Goal: Transaction & Acquisition: Purchase product/service

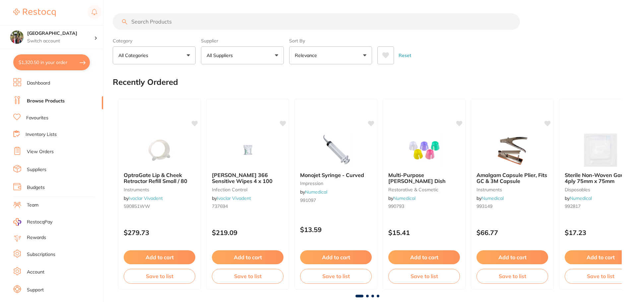
click at [45, 64] on button "$1,320.50 in your order" at bounding box center [51, 62] width 77 height 16
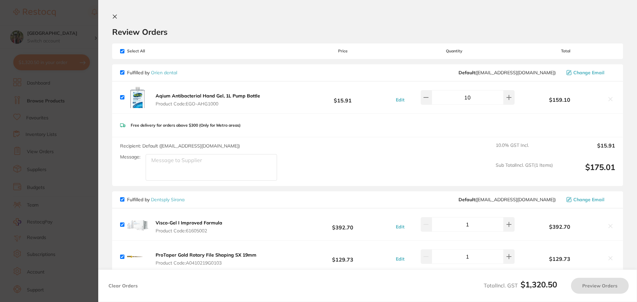
checkbox input "true"
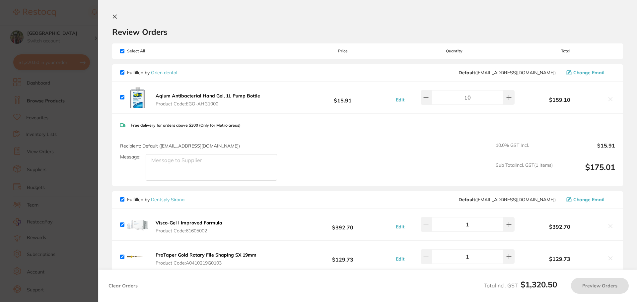
checkbox input "true"
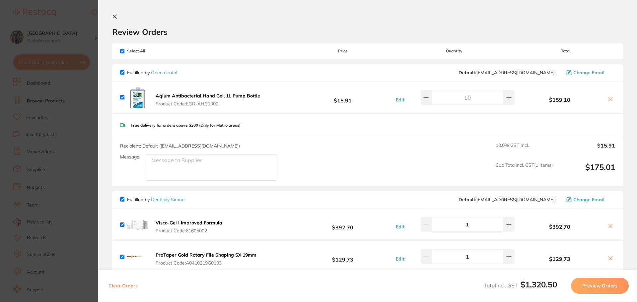
click at [123, 73] on input "checkbox" at bounding box center [122, 72] width 4 height 4
checkbox input "false"
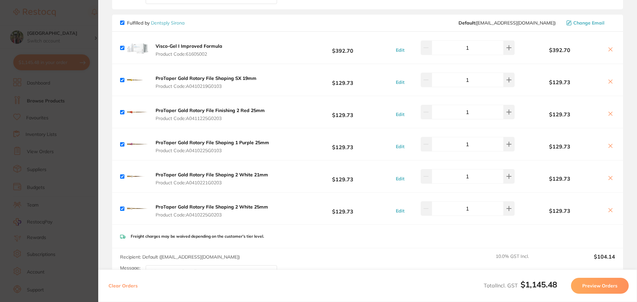
click at [619, 288] on button "Preview Orders" at bounding box center [600, 286] width 58 height 16
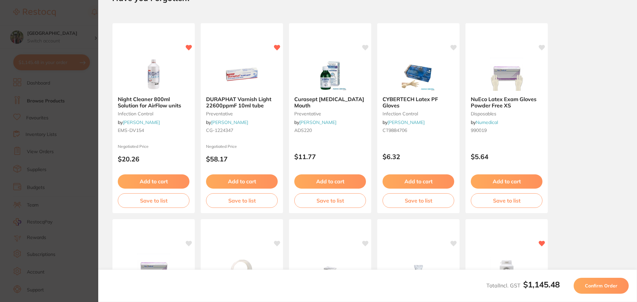
scroll to position [0, 0]
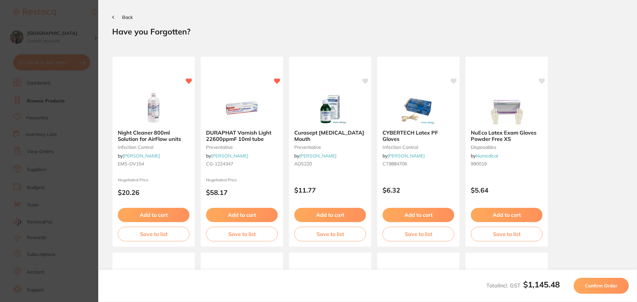
click at [612, 288] on span "Confirm Order" at bounding box center [601, 286] width 32 height 6
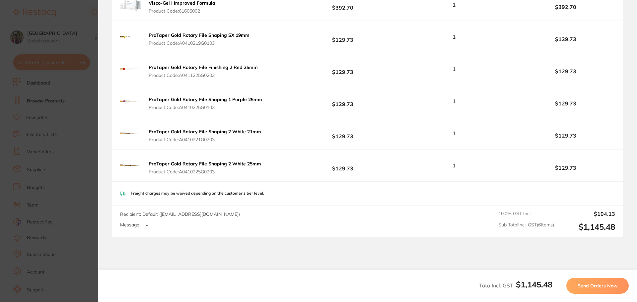
scroll to position [177, 0]
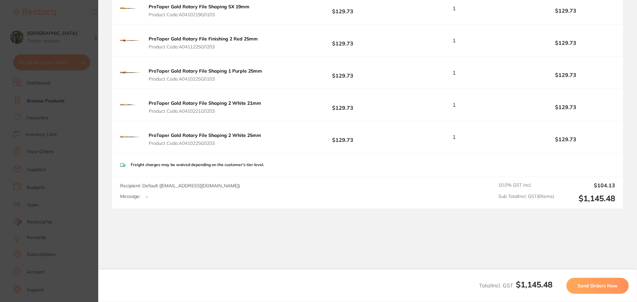
click at [587, 285] on span "Send Orders Now" at bounding box center [597, 286] width 40 height 6
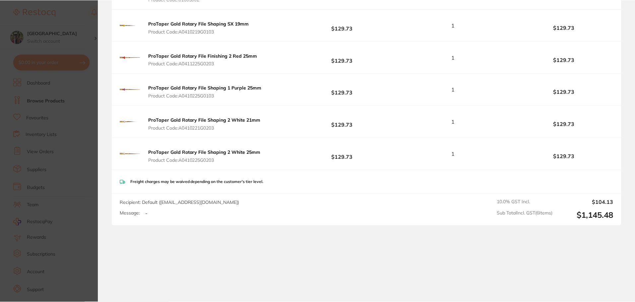
scroll to position [0, 0]
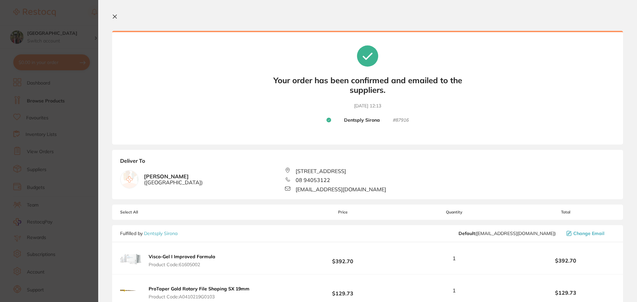
click at [118, 16] on button at bounding box center [116, 17] width 8 height 6
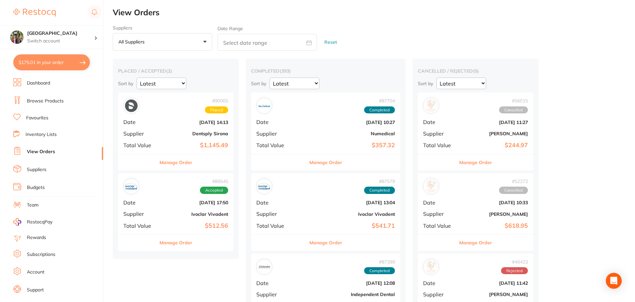
click at [186, 245] on button "Manage Order" at bounding box center [175, 243] width 33 height 16
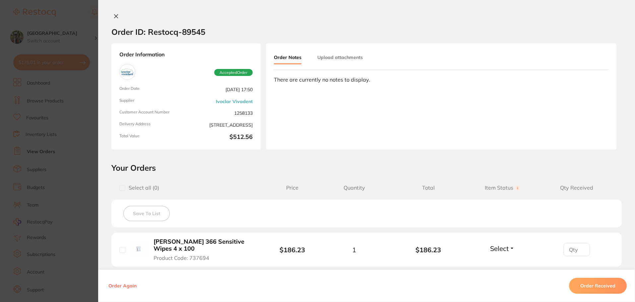
scroll to position [140, 0]
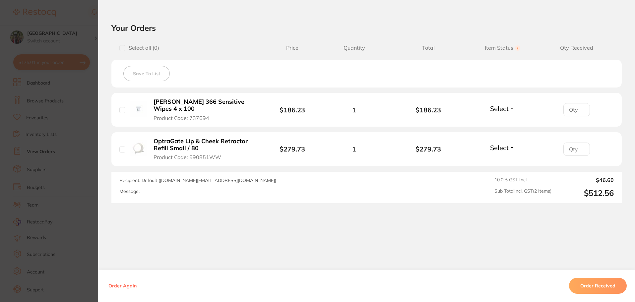
click at [608, 288] on button "Order Received" at bounding box center [598, 286] width 58 height 16
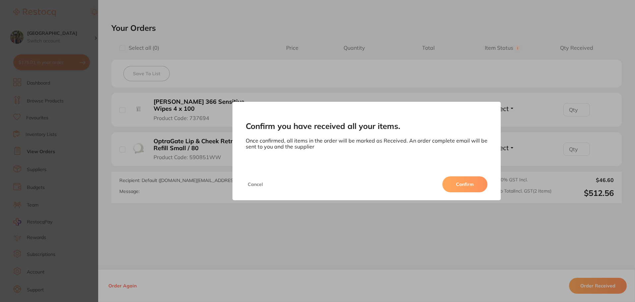
click at [453, 185] on button "Confirm" at bounding box center [464, 184] width 45 height 16
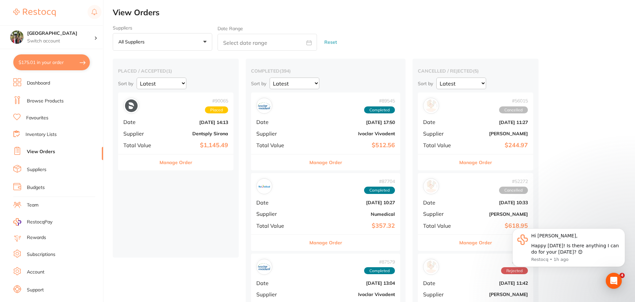
click at [45, 62] on button "$175.01 in your order" at bounding box center [51, 62] width 77 height 16
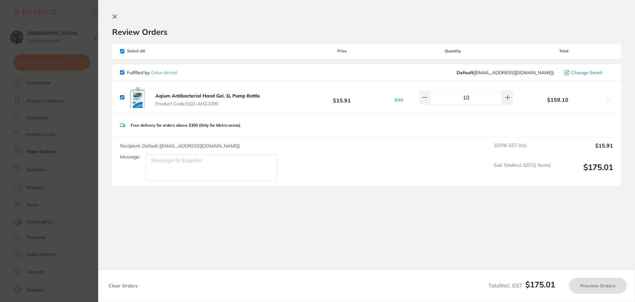
checkbox input "true"
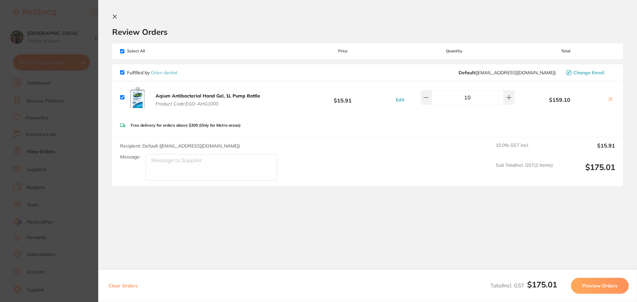
click at [164, 71] on link "Orien dental" at bounding box center [164, 73] width 26 height 6
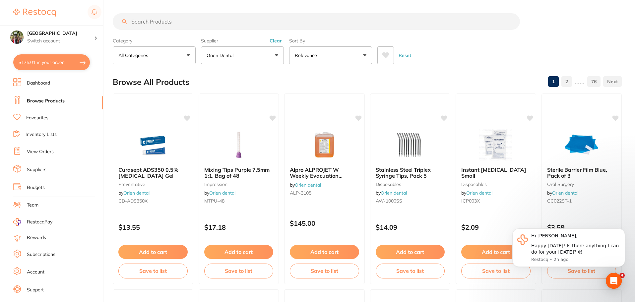
click at [196, 25] on input "search" at bounding box center [316, 21] width 407 height 17
type input "tor"
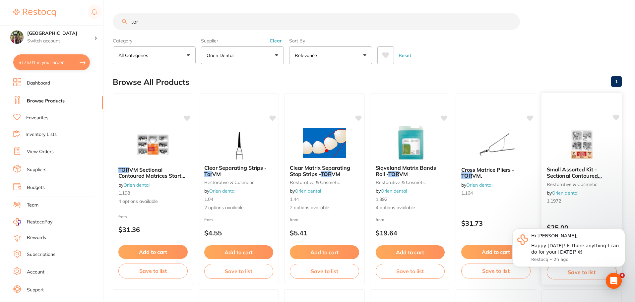
click at [576, 174] on span "Small Assorted Kit - Sectional Contoured Matrices Pack 30 -" at bounding box center [573, 175] width 55 height 19
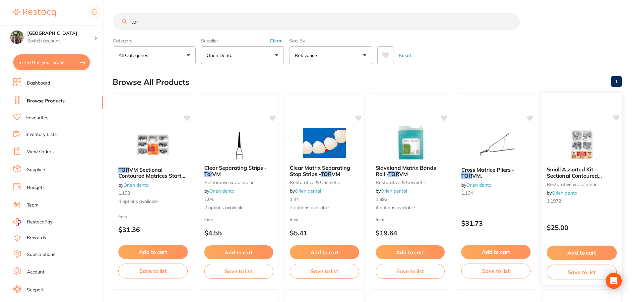
click at [562, 168] on span "Small Assorted Kit - Sectional Contoured Matrices Pack 30 -" at bounding box center [573, 175] width 55 height 19
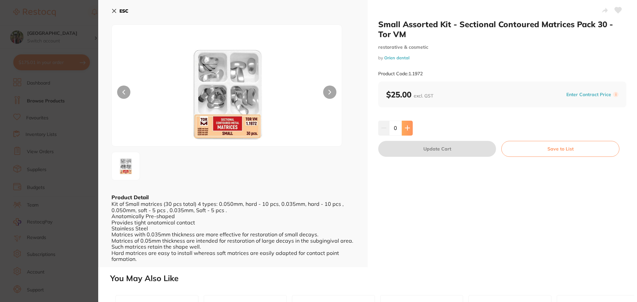
click at [409, 130] on button at bounding box center [407, 128] width 11 height 15
type input "2"
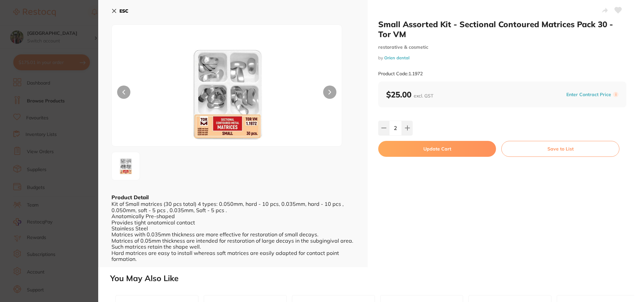
click at [414, 150] on button "Update Cart" at bounding box center [437, 149] width 118 height 16
checkbox input "false"
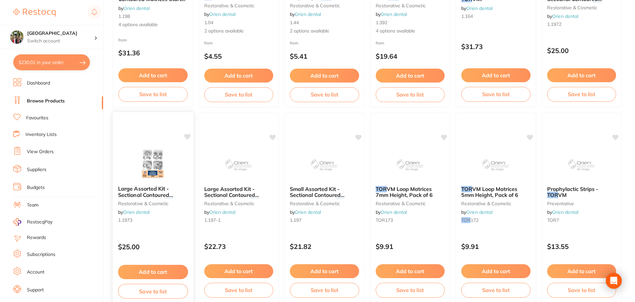
scroll to position [177, 0]
click at [144, 192] on span "Large Assorted Kit - Sectional Contoured Matrices Pack 30 -" at bounding box center [145, 194] width 55 height 19
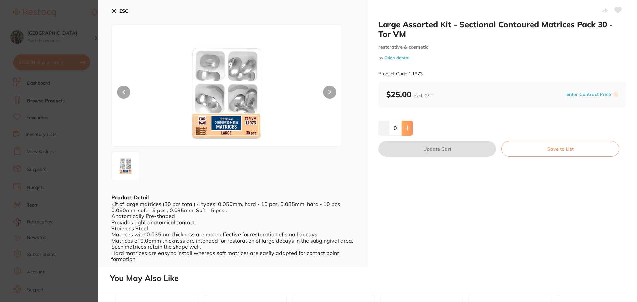
click at [407, 129] on icon at bounding box center [407, 127] width 5 height 5
type input "2"
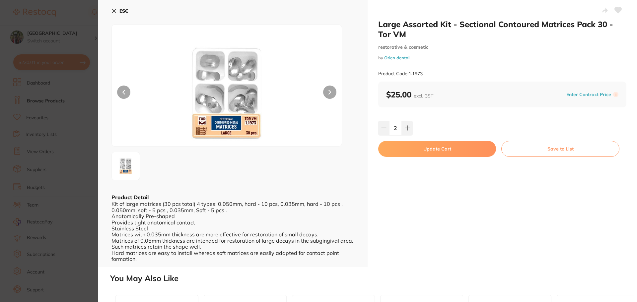
click at [414, 149] on button "Update Cart" at bounding box center [437, 149] width 118 height 16
